Goal: Transaction & Acquisition: Purchase product/service

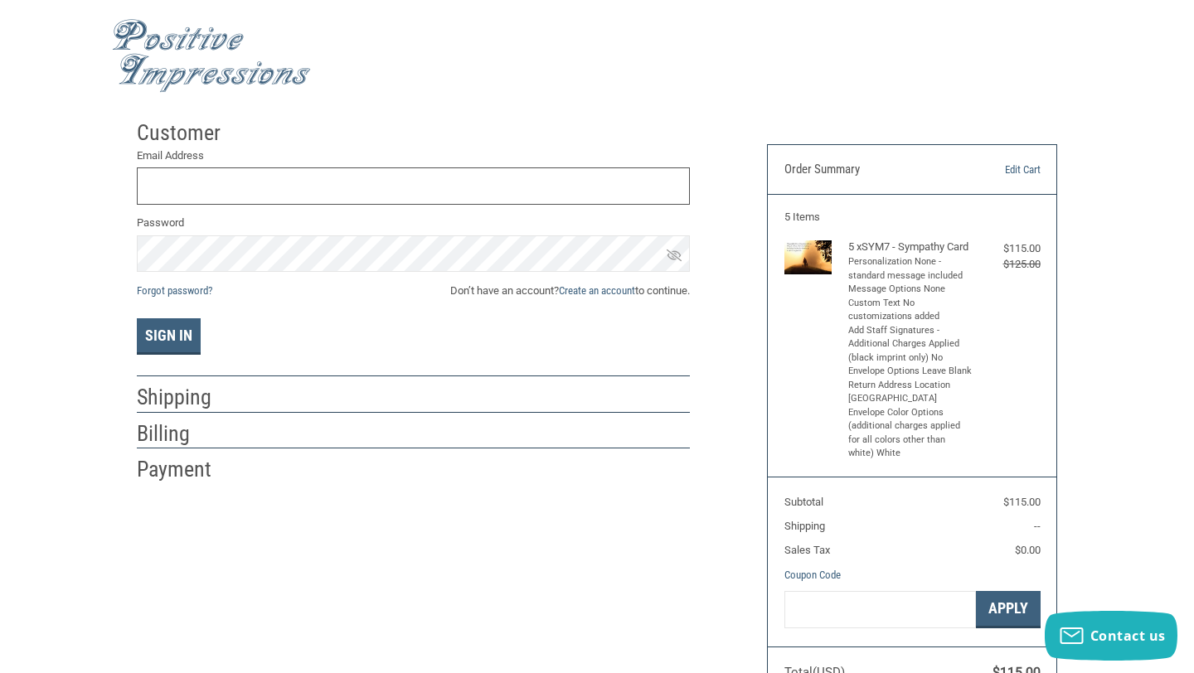
type input "[EMAIL_ADDRESS][DOMAIN_NAME]"
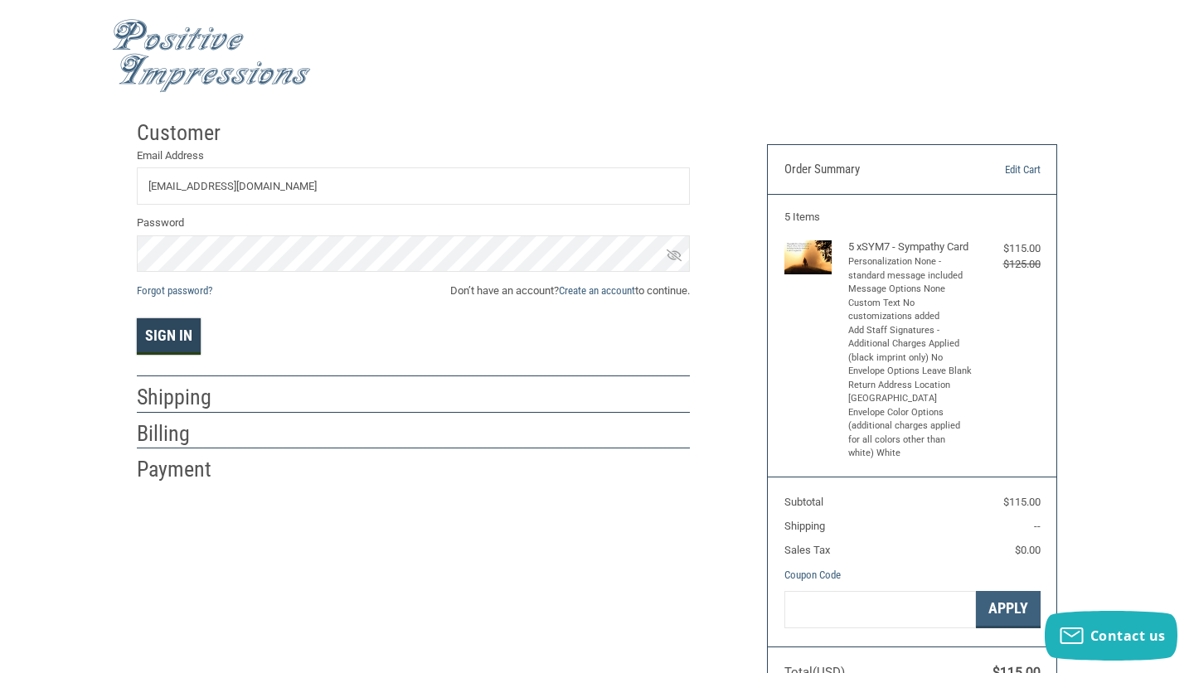
click at [172, 333] on button "Sign In" at bounding box center [169, 336] width 64 height 36
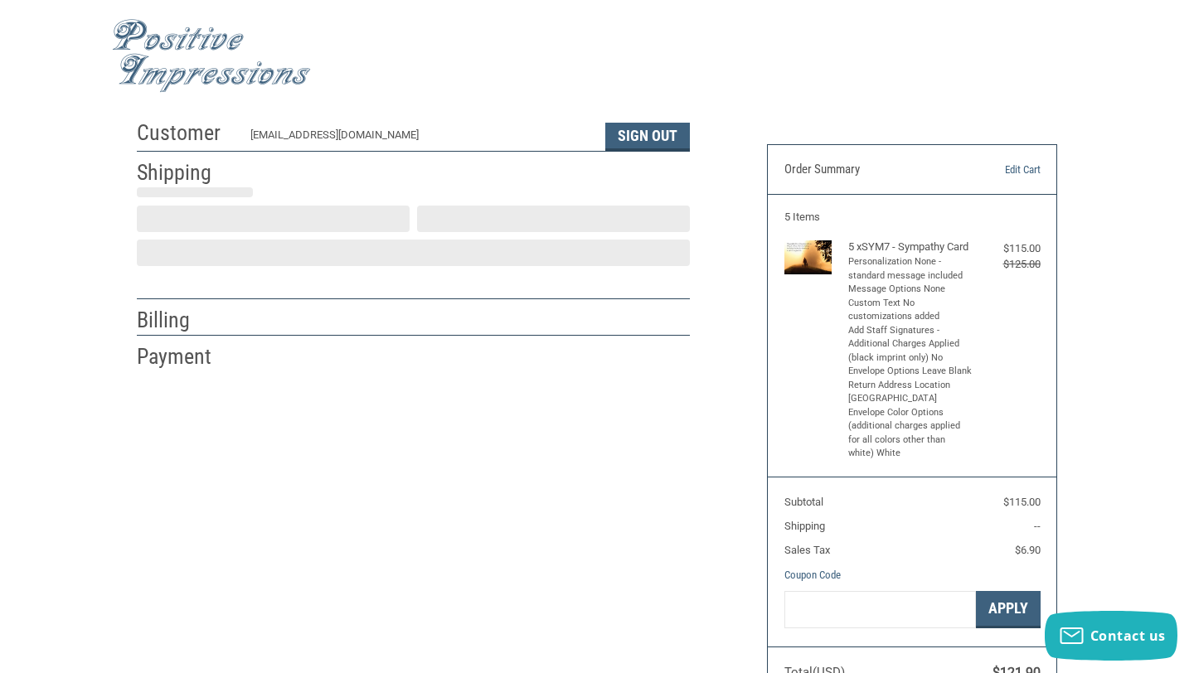
scroll to position [17, 0]
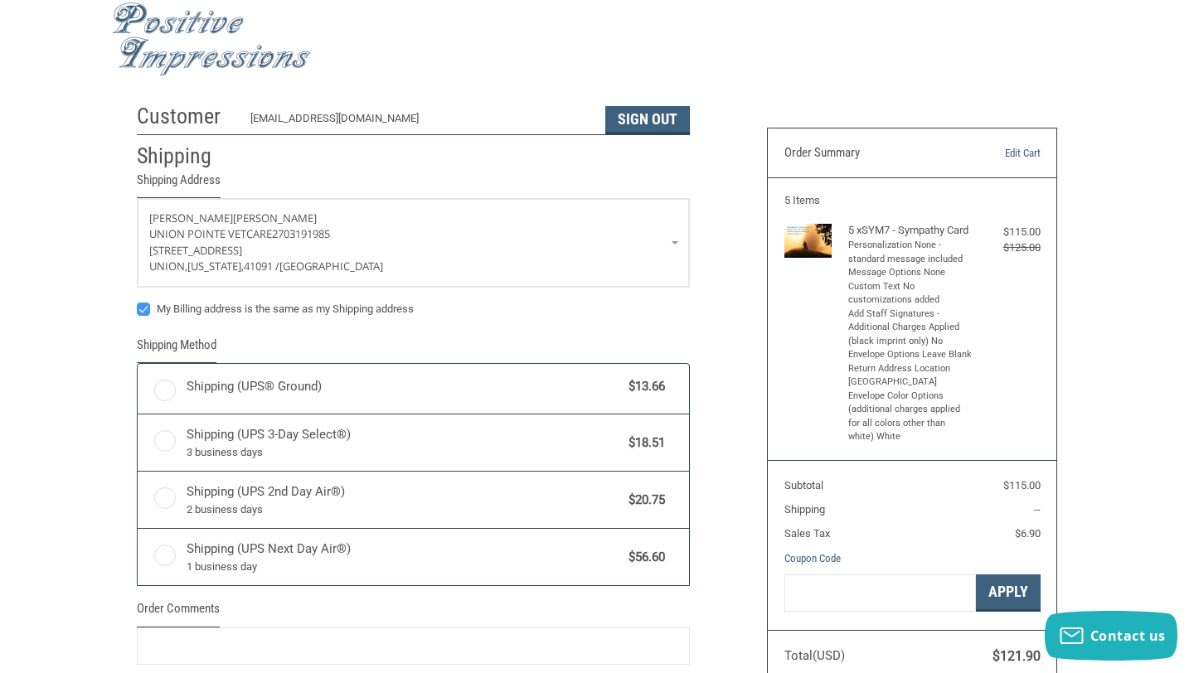
radio input "true"
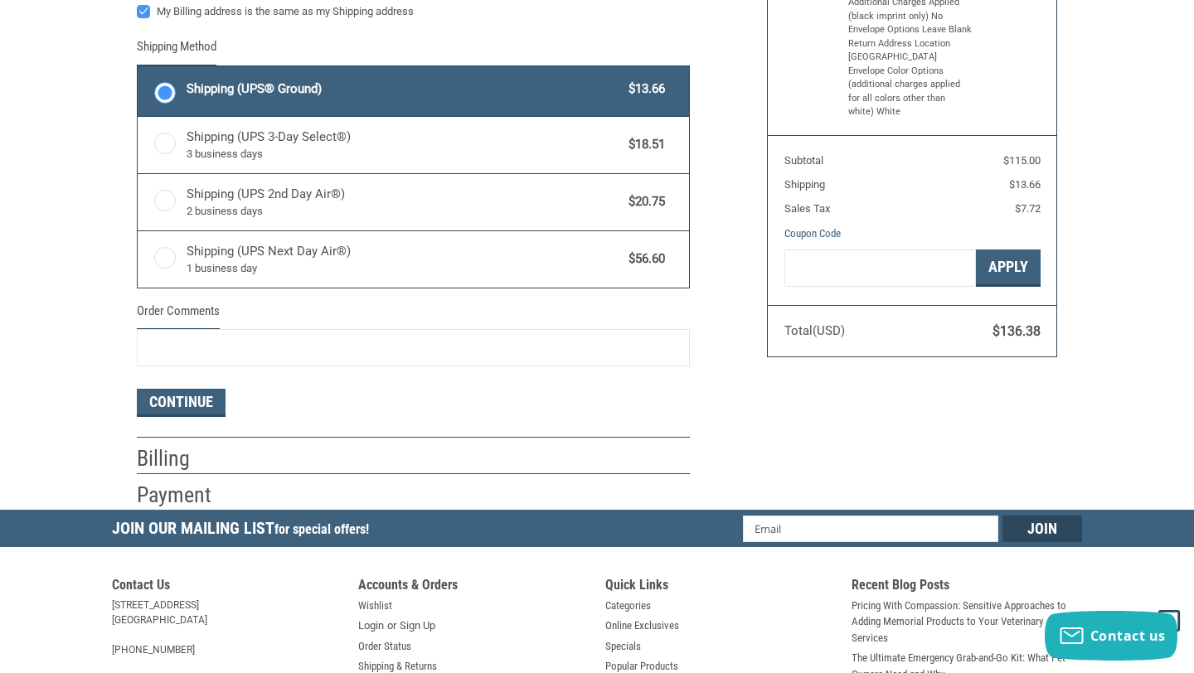
scroll to position [340, 0]
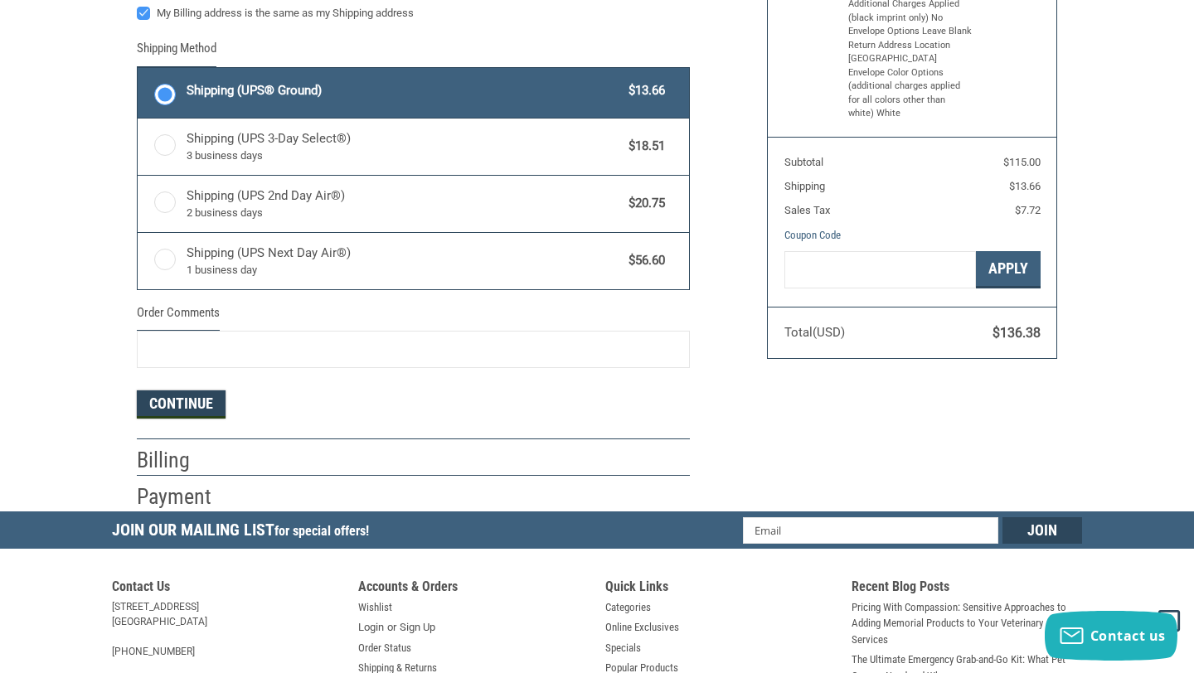
click at [201, 403] on button "Continue" at bounding box center [181, 404] width 89 height 28
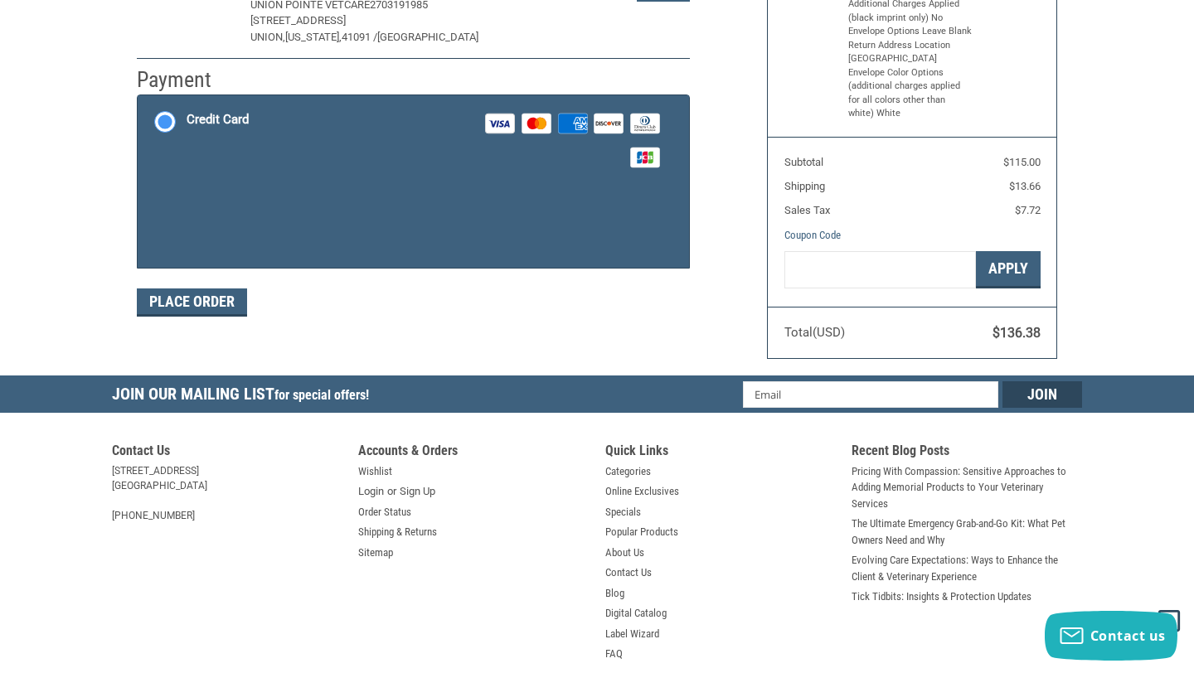
scroll to position [264, 0]
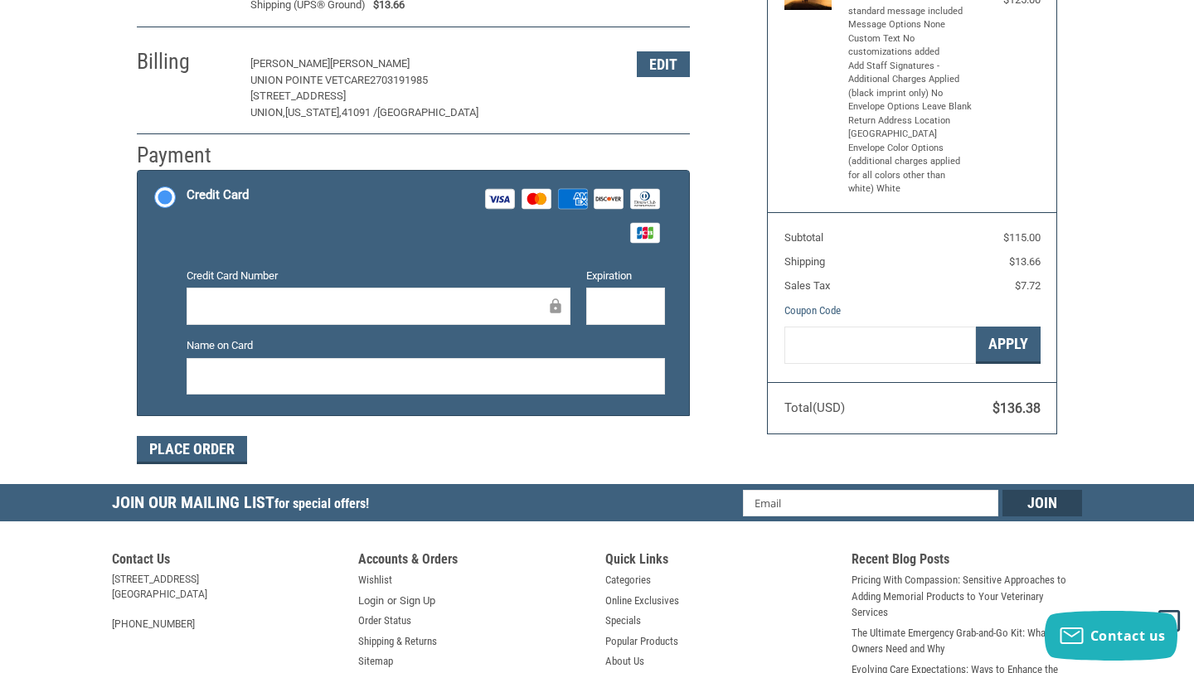
click at [299, 284] on div "Credit Card Number" at bounding box center [378, 298] width 400 height 60
click at [219, 454] on button "Place Order" at bounding box center [192, 450] width 110 height 28
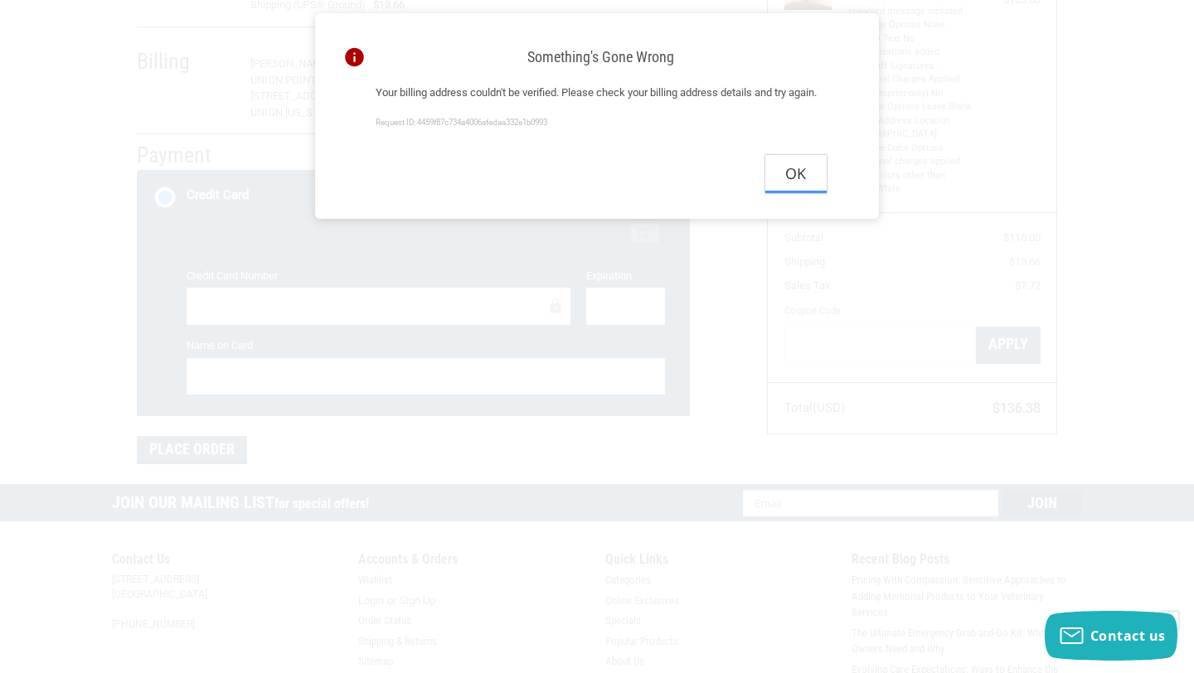
click at [792, 188] on button "Ok" at bounding box center [795, 173] width 61 height 37
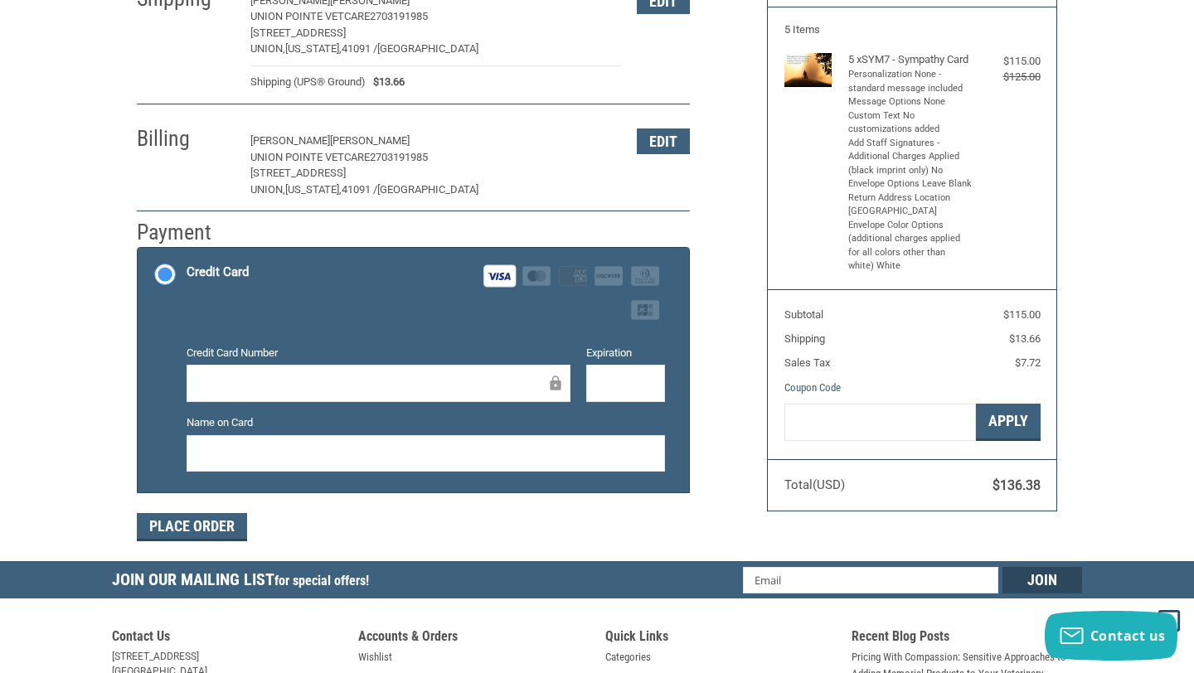
scroll to position [176, 0]
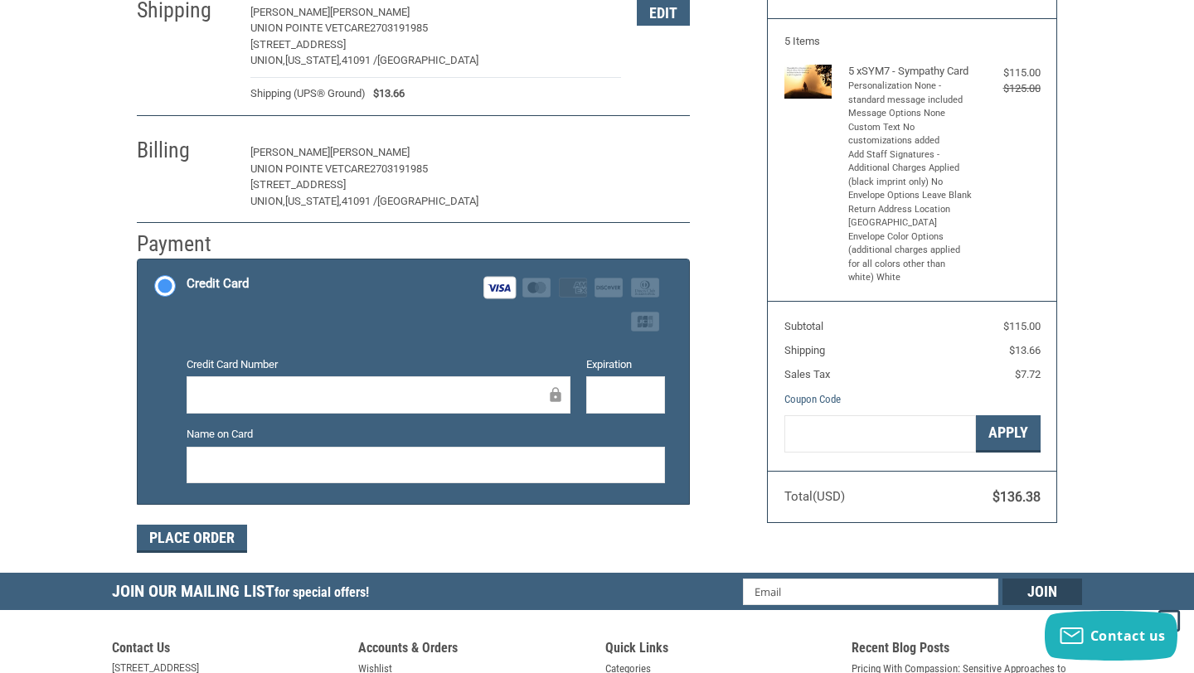
click at [663, 148] on button "Edit" at bounding box center [663, 153] width 53 height 26
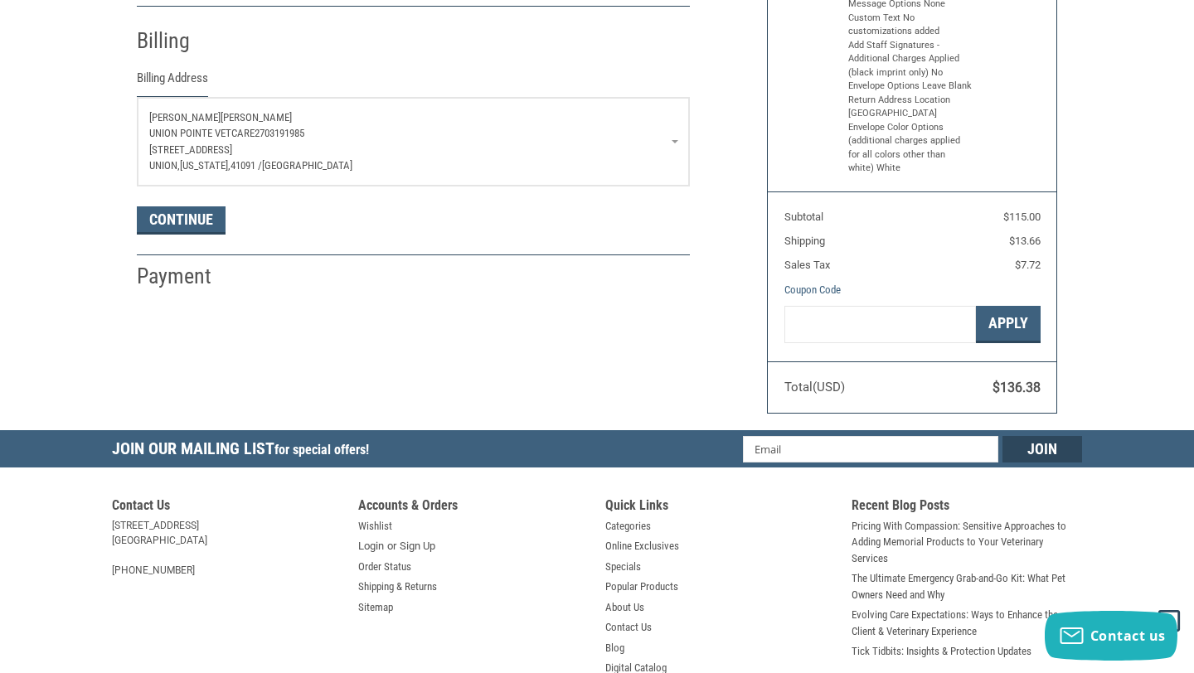
scroll to position [292, 0]
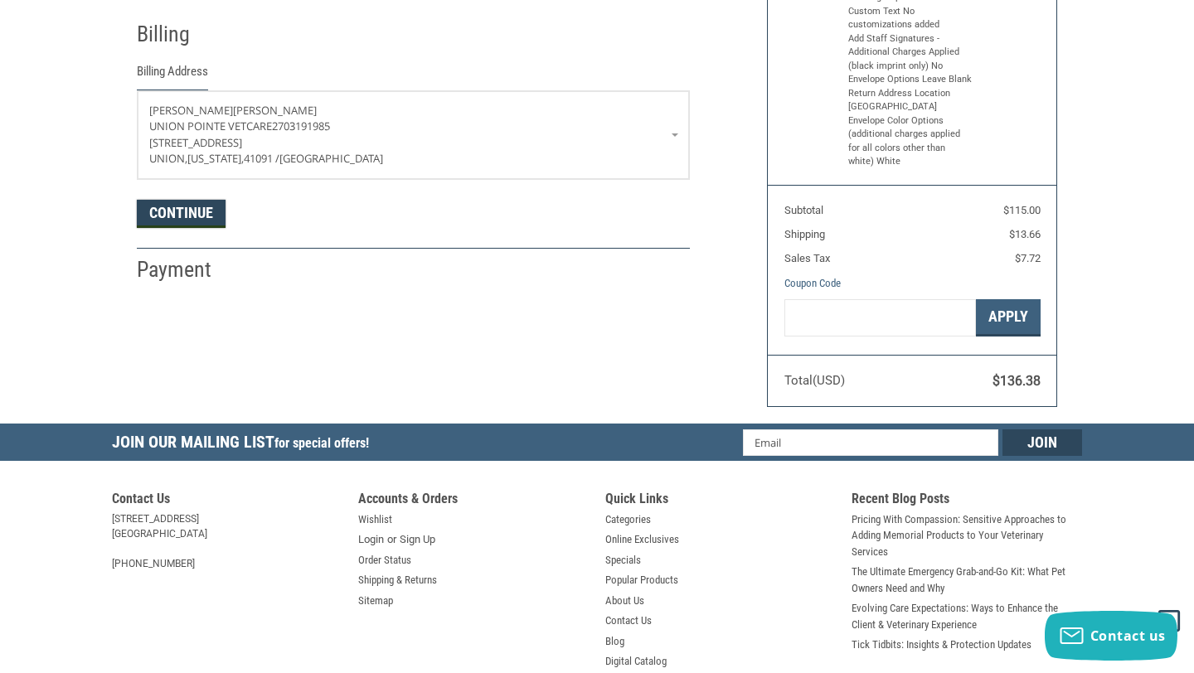
click at [180, 207] on button "Continue" at bounding box center [181, 214] width 89 height 28
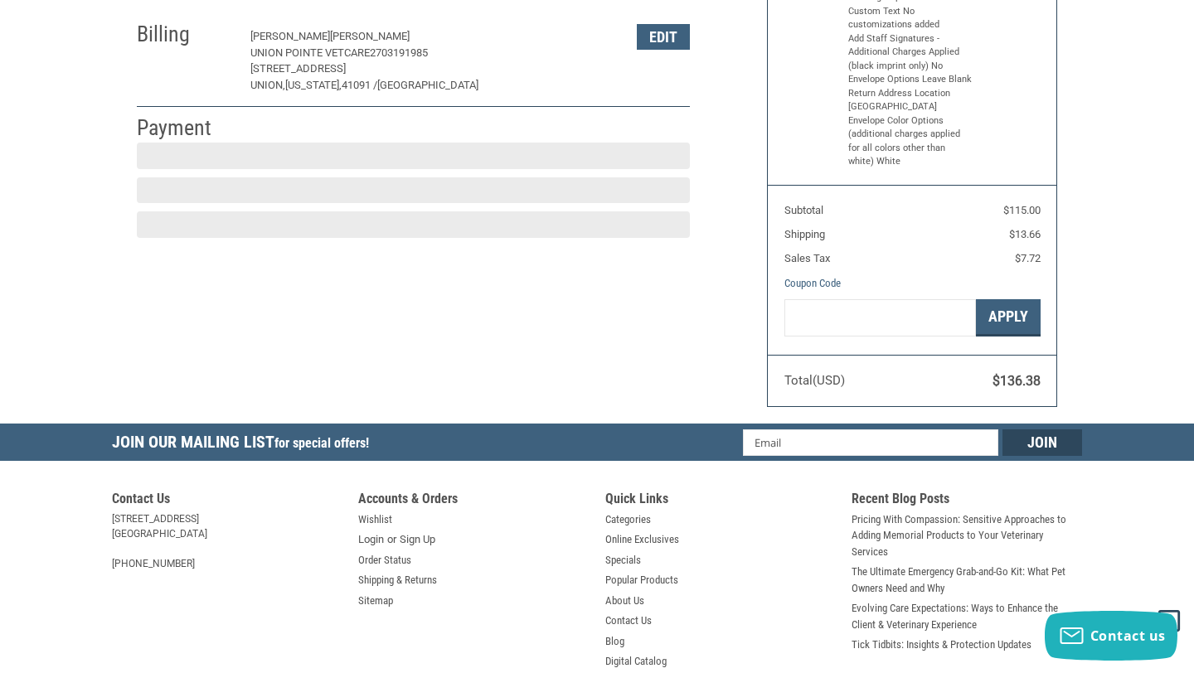
scroll to position [264, 0]
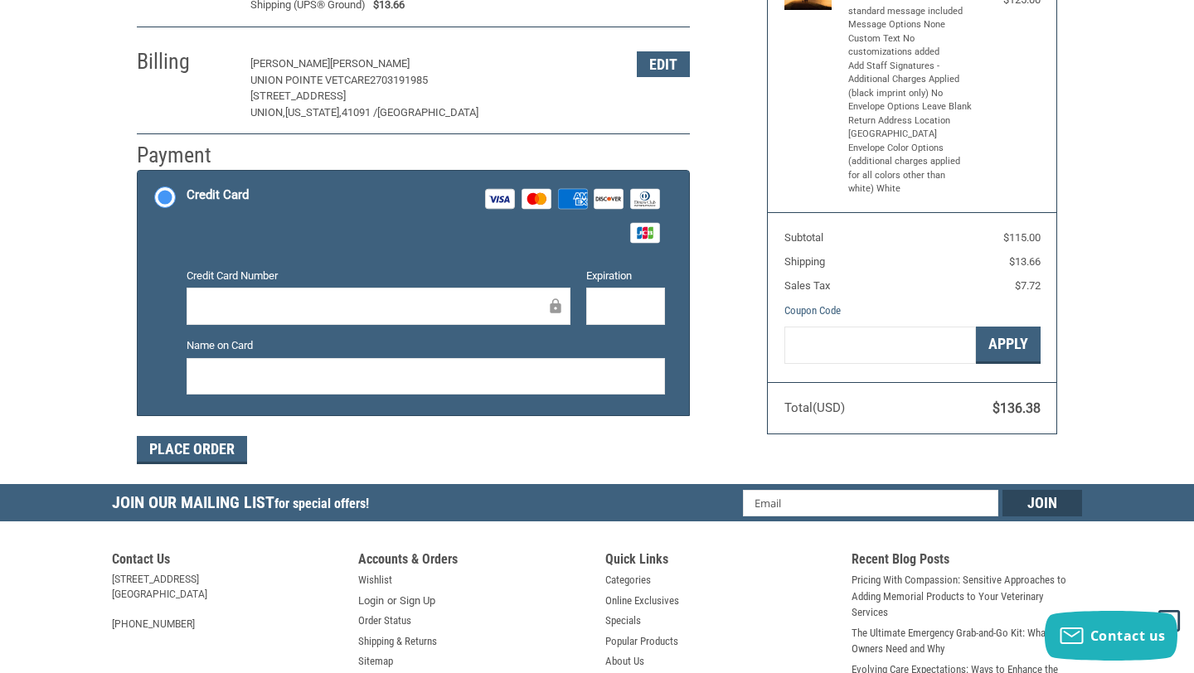
click at [188, 378] on div at bounding box center [425, 376] width 478 height 37
click at [206, 455] on button "Place Order" at bounding box center [192, 450] width 110 height 28
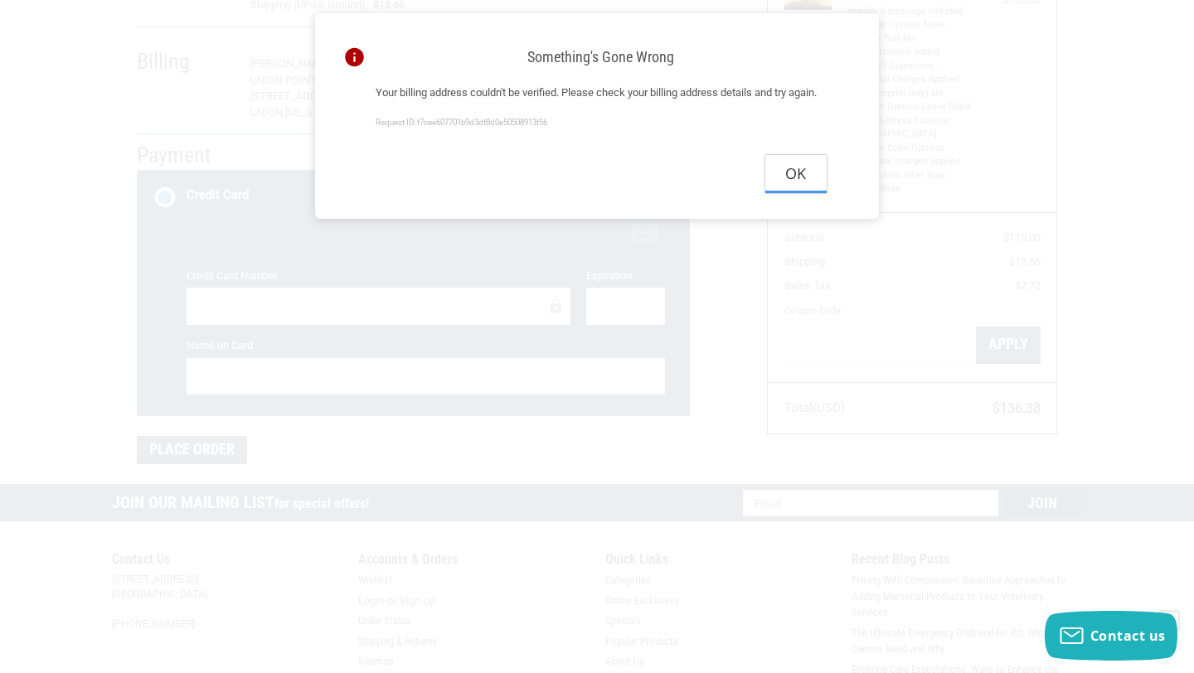
click at [806, 192] on button "Ok" at bounding box center [795, 173] width 61 height 37
